Goal: Communication & Community: Answer question/provide support

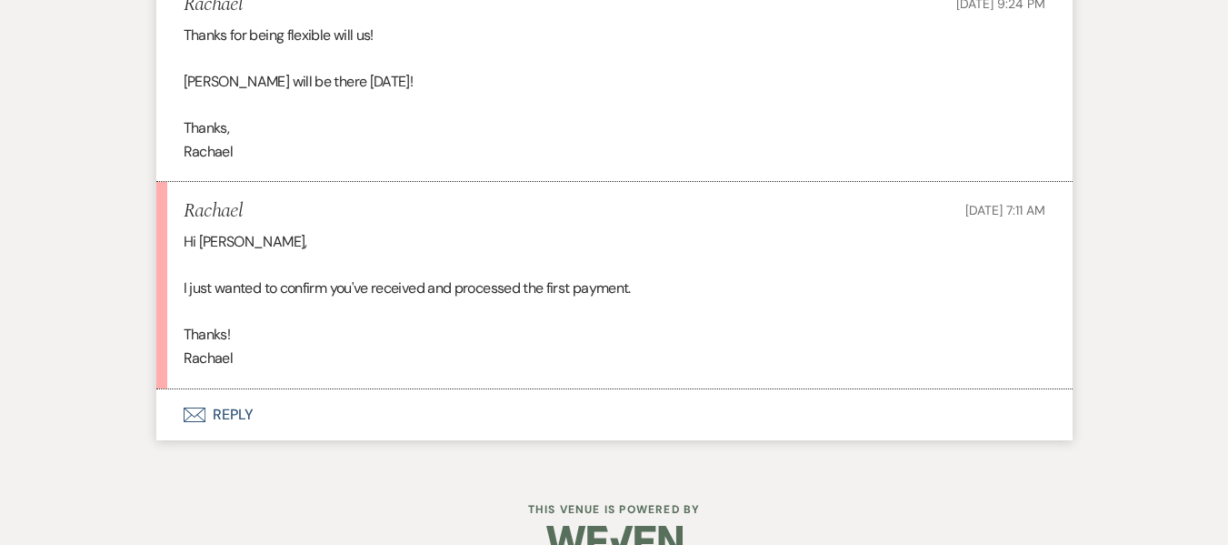
scroll to position [4305, 0]
click at [311, 405] on button "Envelope Reply" at bounding box center [614, 414] width 916 height 51
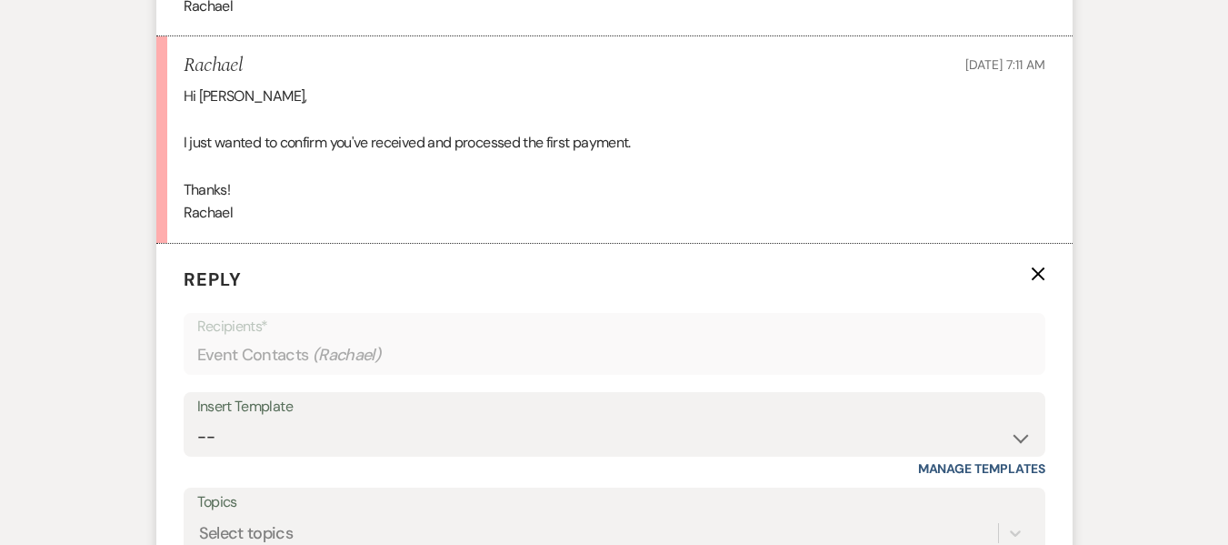
scroll to position [4669, 0]
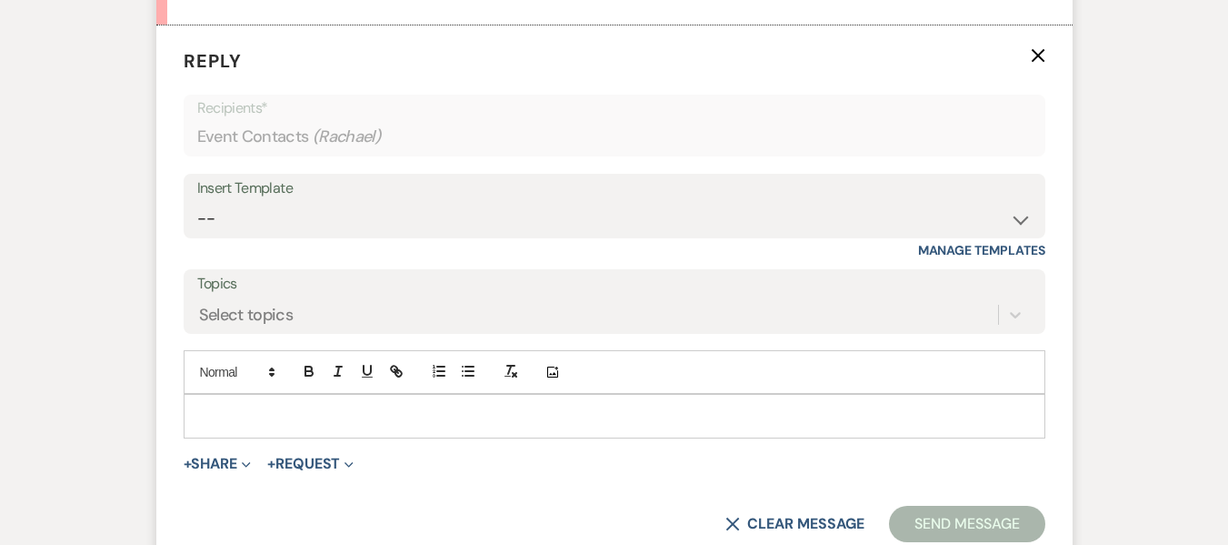
click at [305, 429] on div at bounding box center [615, 416] width 860 height 42
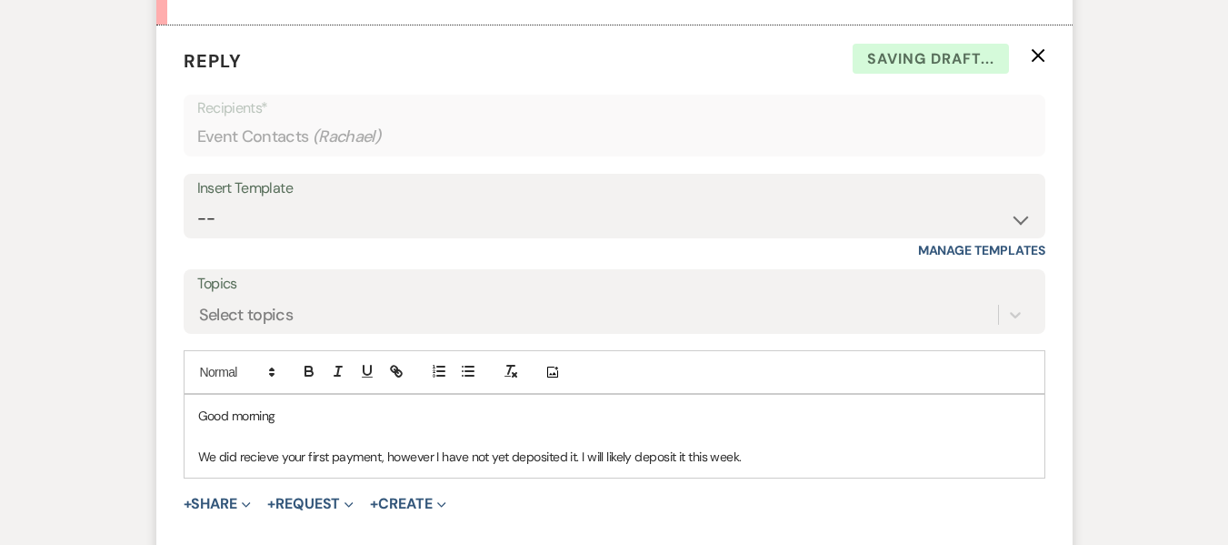
click at [267, 459] on p "We did recieve your first payment, however I have not yet deposited it. I will …" at bounding box center [614, 456] width 833 height 20
click at [793, 448] on p "We did receive your first payment, however I have not yet deposited it. I will …" at bounding box center [614, 456] width 833 height 20
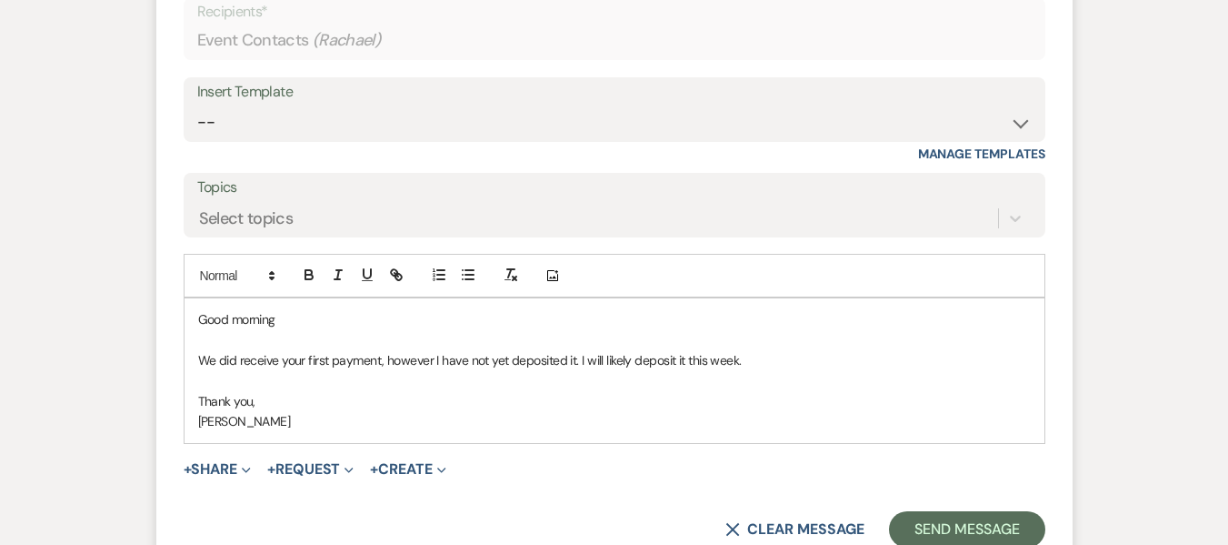
scroll to position [4942, 0]
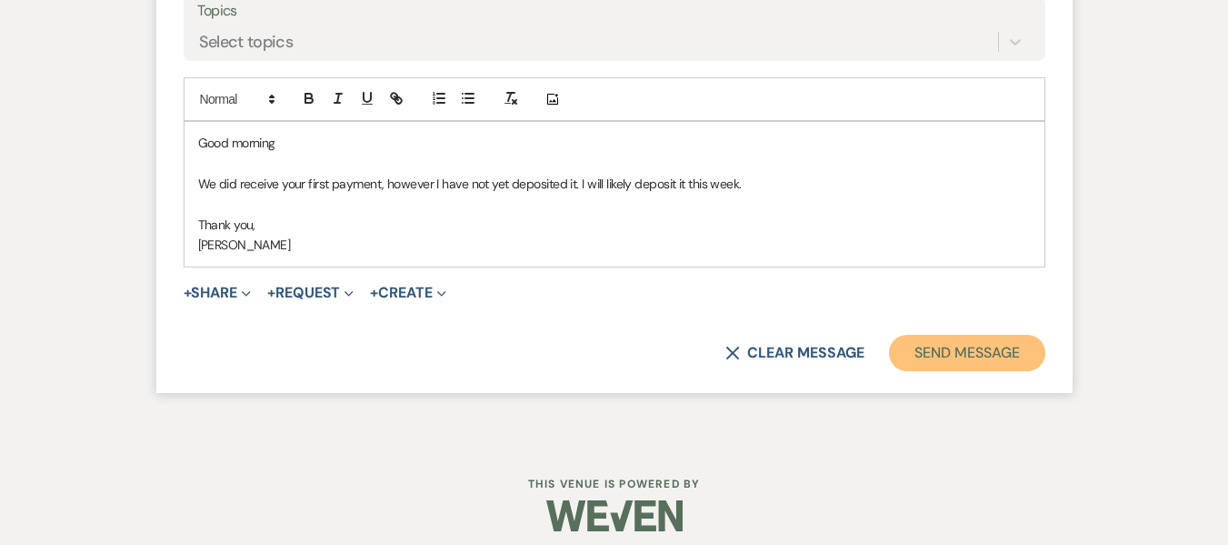
click at [985, 356] on button "Send Message" at bounding box center [966, 353] width 155 height 36
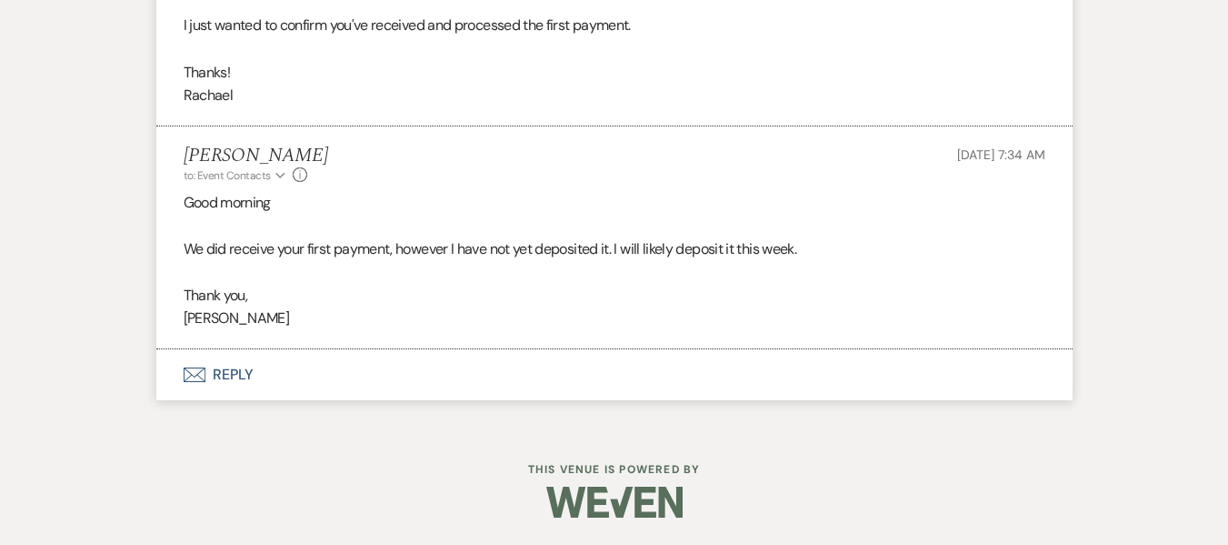
scroll to position [4568, 0]
